Goal: Connect with others: Connect with others

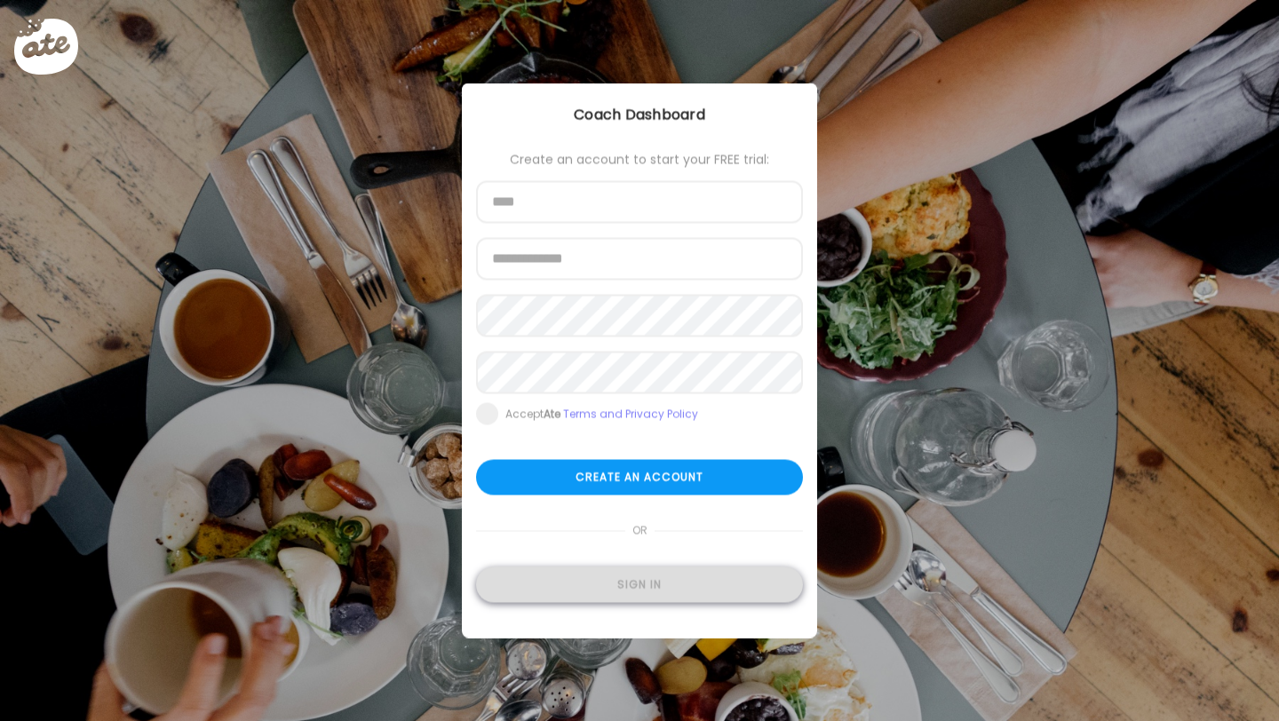
click at [618, 578] on div "Sign in" at bounding box center [639, 585] width 327 height 36
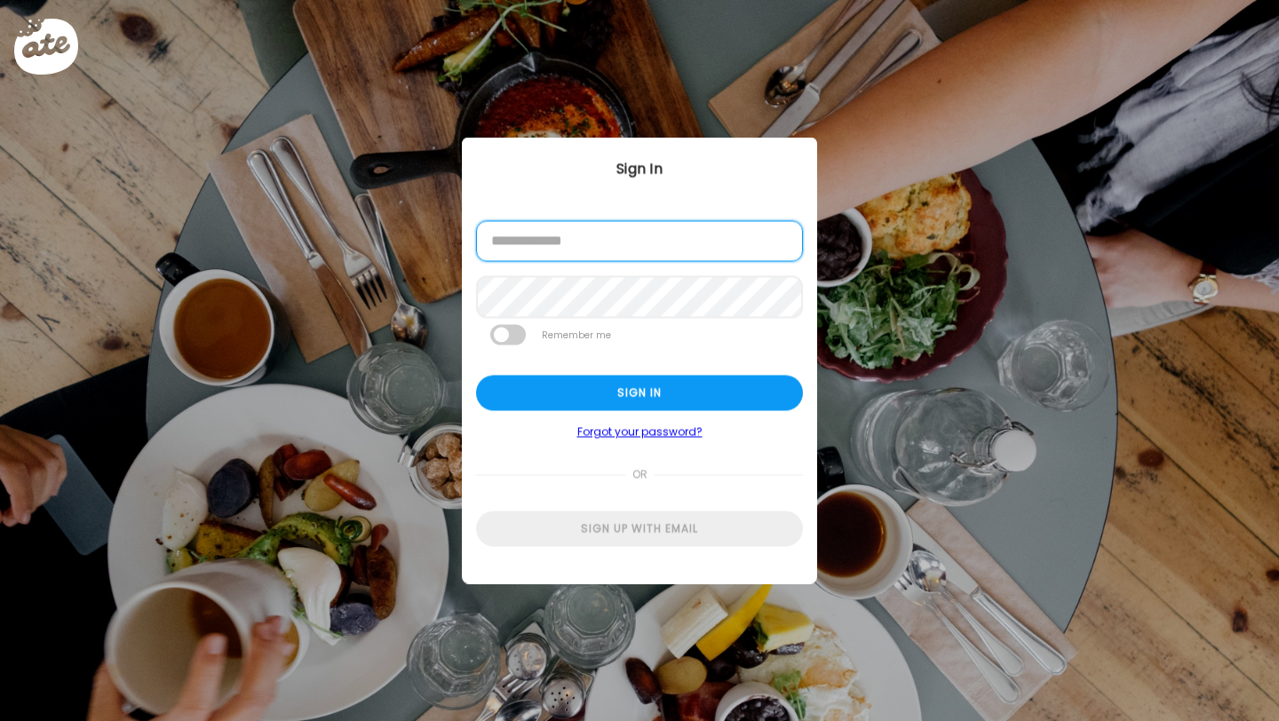
click at [621, 237] on input "email" at bounding box center [639, 241] width 327 height 41
type input "**********"
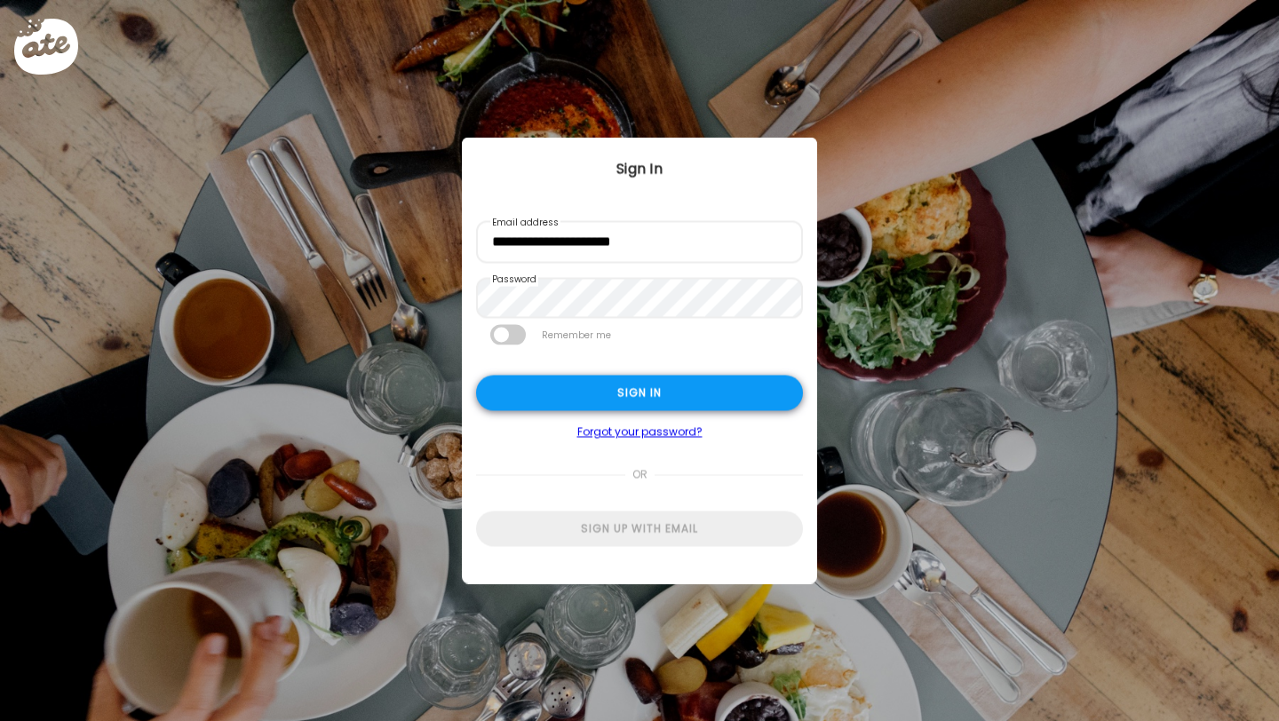
click at [649, 392] on div "Sign in" at bounding box center [639, 394] width 327 height 36
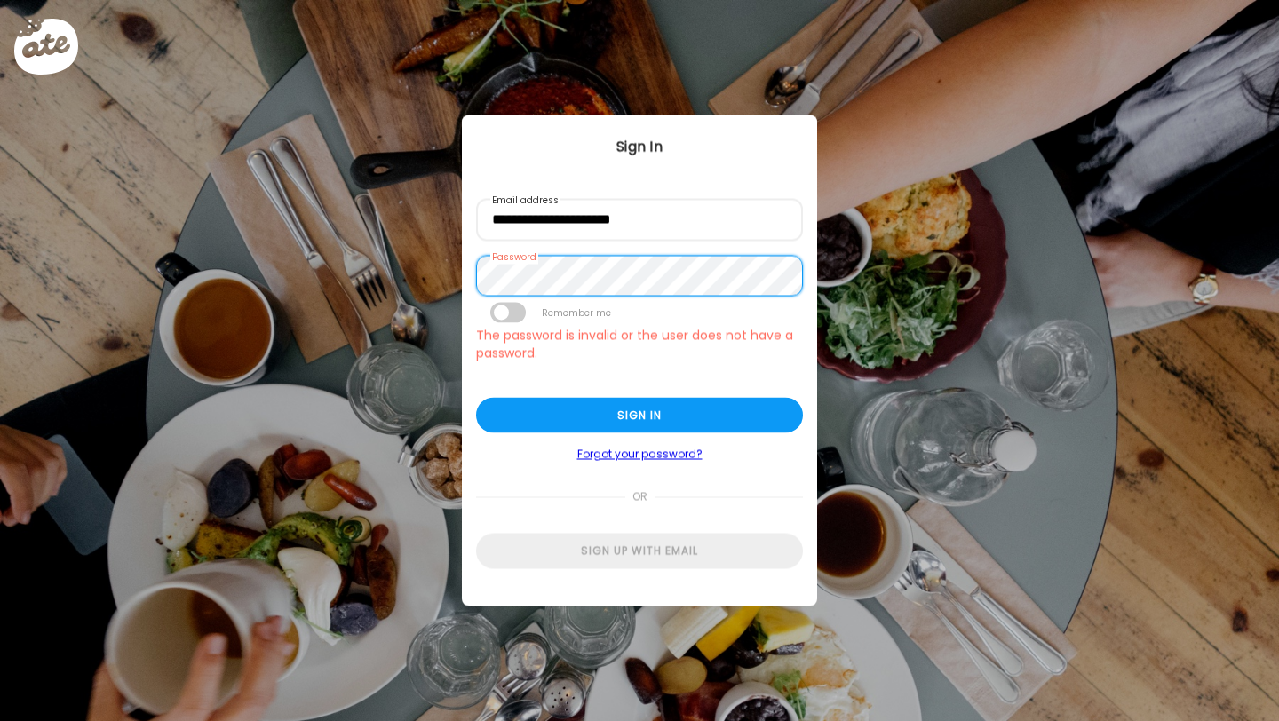
click at [346, 234] on div "Ate Coach Dashboard Wahoo! It’s official Take a moment to set up your Coach Pro…" at bounding box center [639, 360] width 1279 height 721
click at [456, 278] on div "Ate Coach Dashboard Wahoo! It’s official Take a moment to set up your Coach Pro…" at bounding box center [639, 360] width 1279 height 721
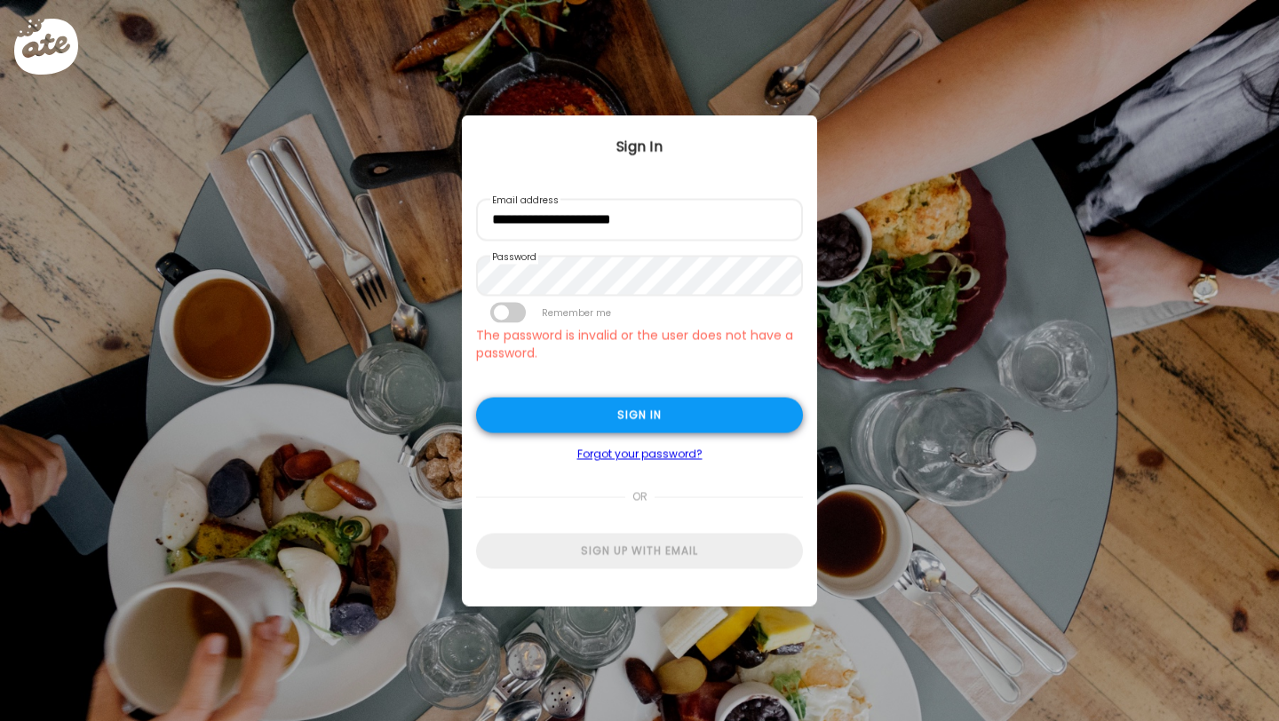
click at [639, 419] on div "Sign in" at bounding box center [639, 416] width 327 height 36
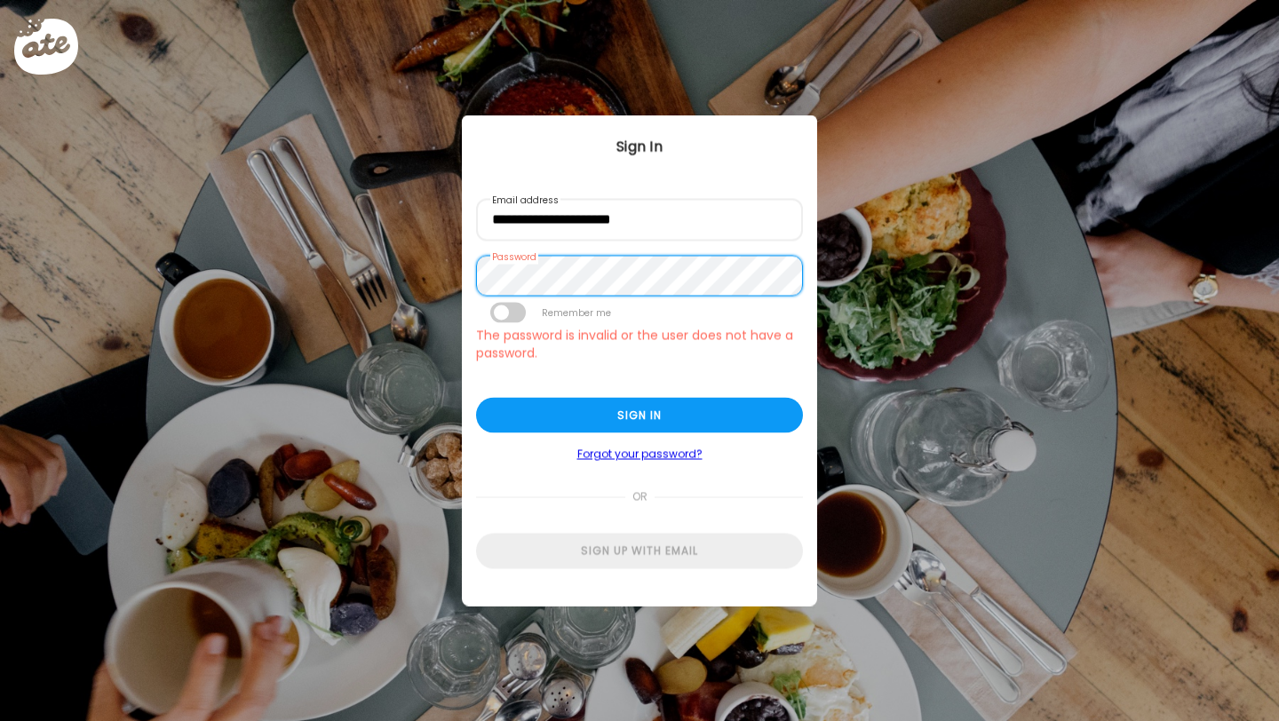
scroll to position [1, 0]
click at [415, 278] on div "Ate Coach Dashboard Wahoo! It’s official Take a moment to set up your Coach Pro…" at bounding box center [639, 360] width 1279 height 721
click at [472, 276] on div "**********" at bounding box center [639, 359] width 355 height 489
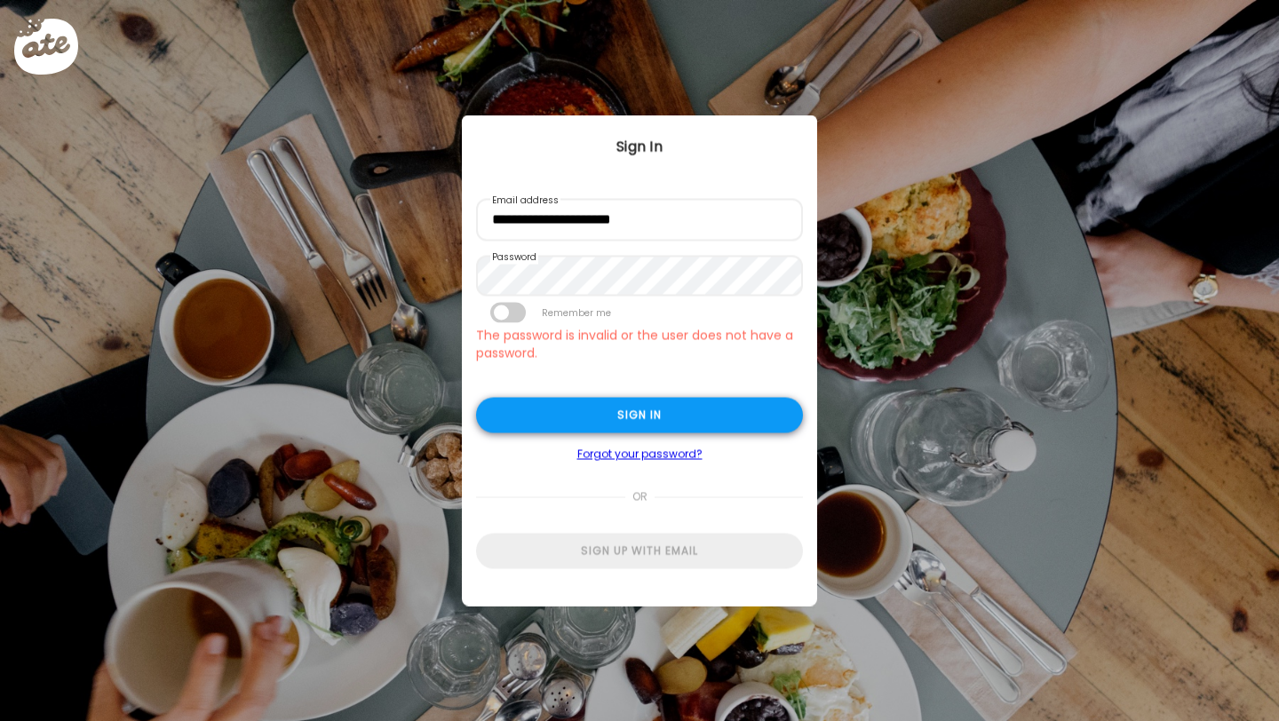
click at [582, 409] on div "Sign in" at bounding box center [639, 416] width 327 height 36
click at [585, 397] on form "**********" at bounding box center [639, 384] width 327 height 370
click at [626, 420] on div "Sign in" at bounding box center [639, 416] width 327 height 36
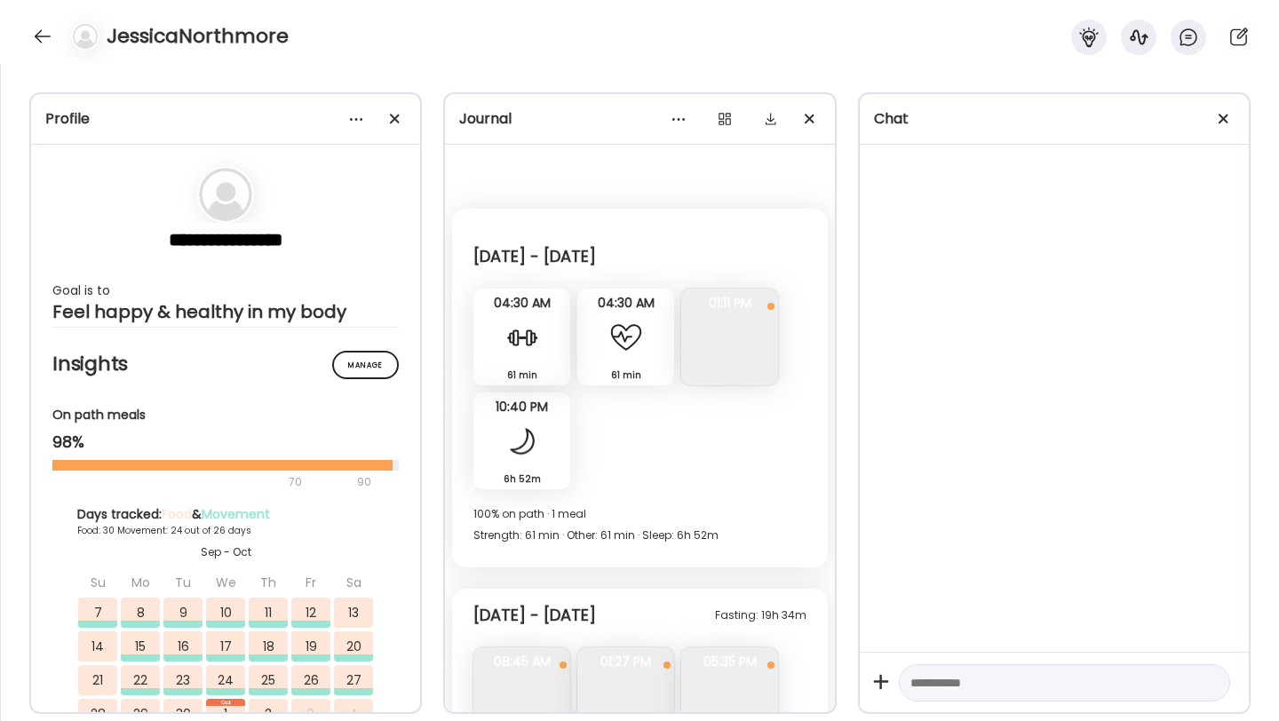
scroll to position [12276, 0]
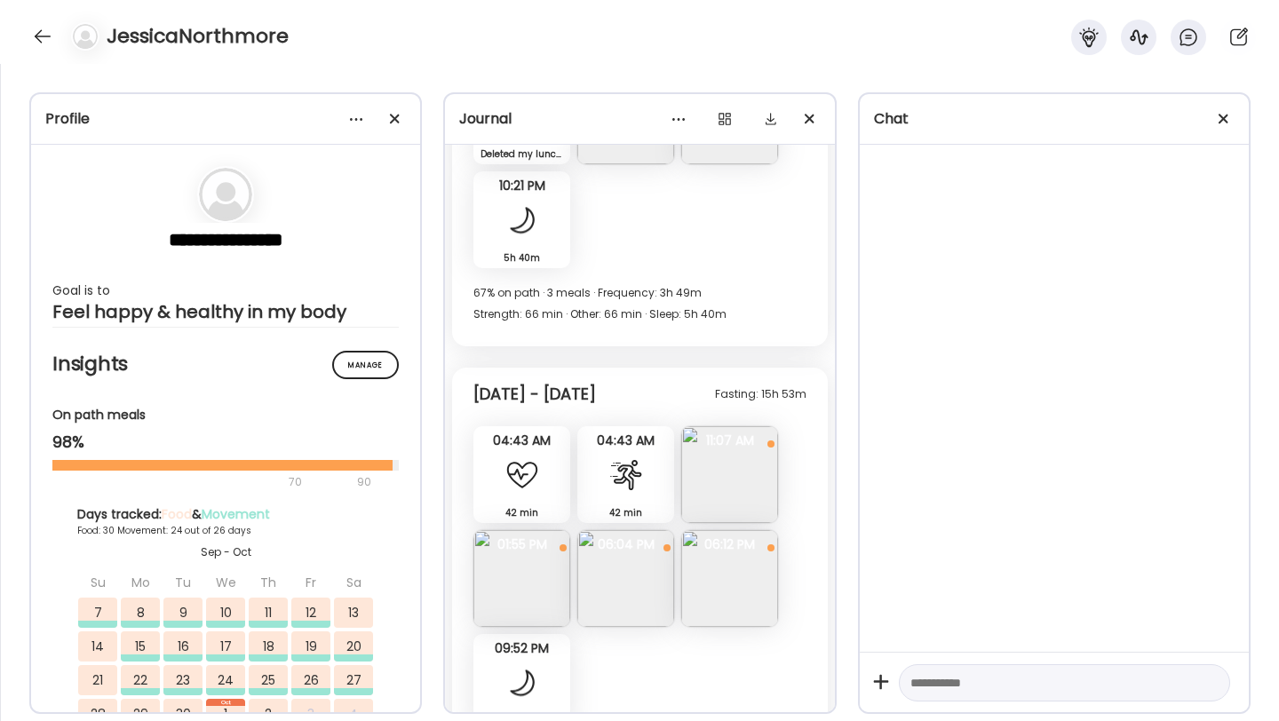
click at [28, 47] on div "JessicaNorthmore" at bounding box center [639, 32] width 1279 height 64
click at [43, 44] on div at bounding box center [42, 36] width 28 height 28
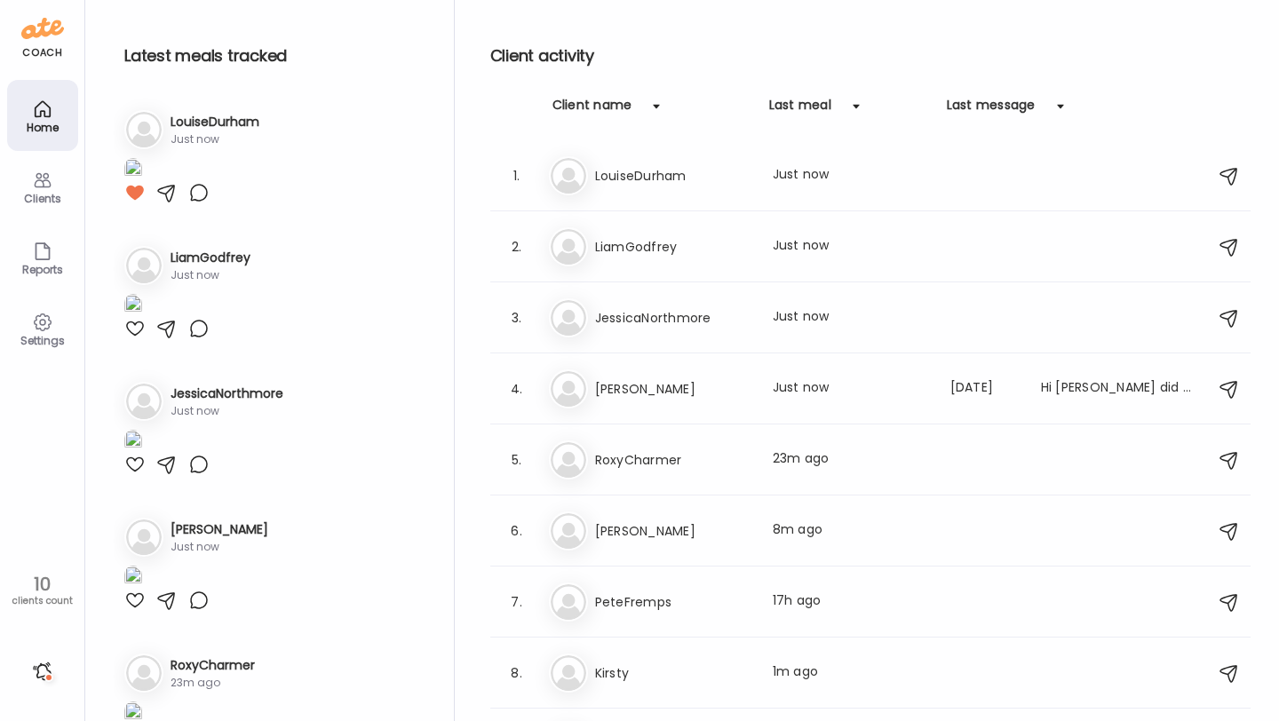
click at [44, 184] on icon at bounding box center [42, 180] width 21 height 21
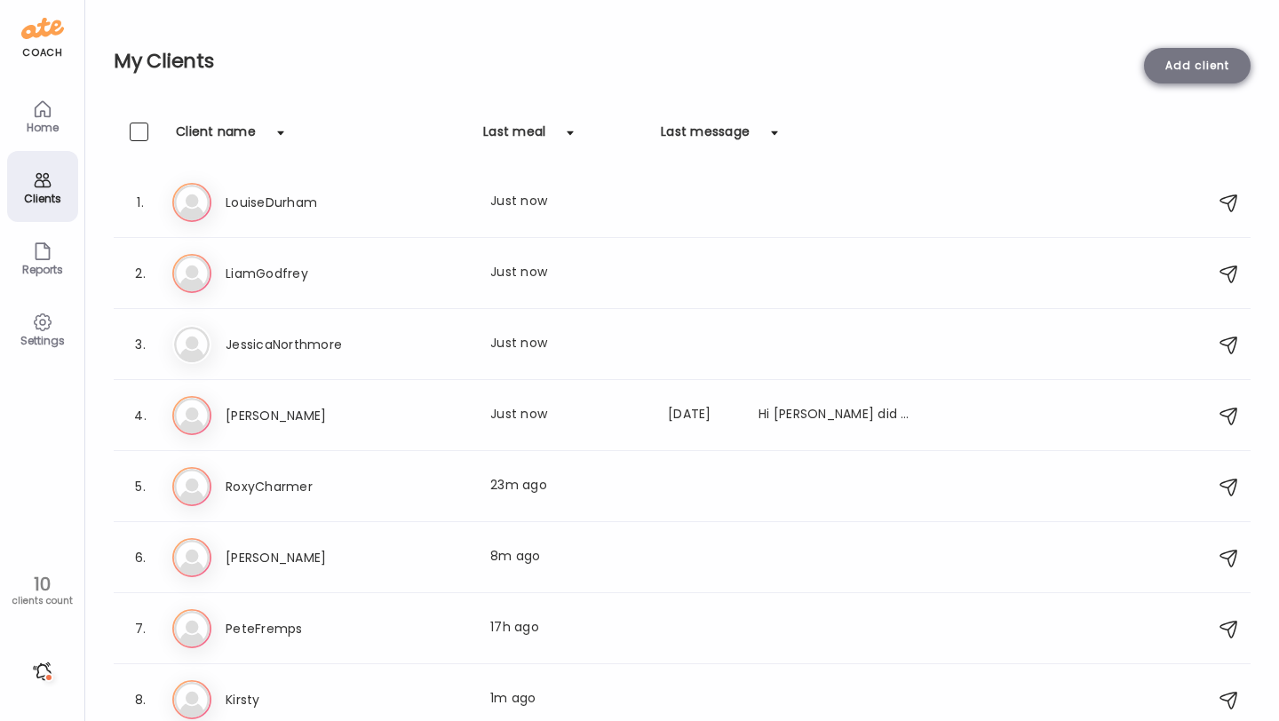
click at [1196, 78] on div "Add client" at bounding box center [1197, 66] width 107 height 36
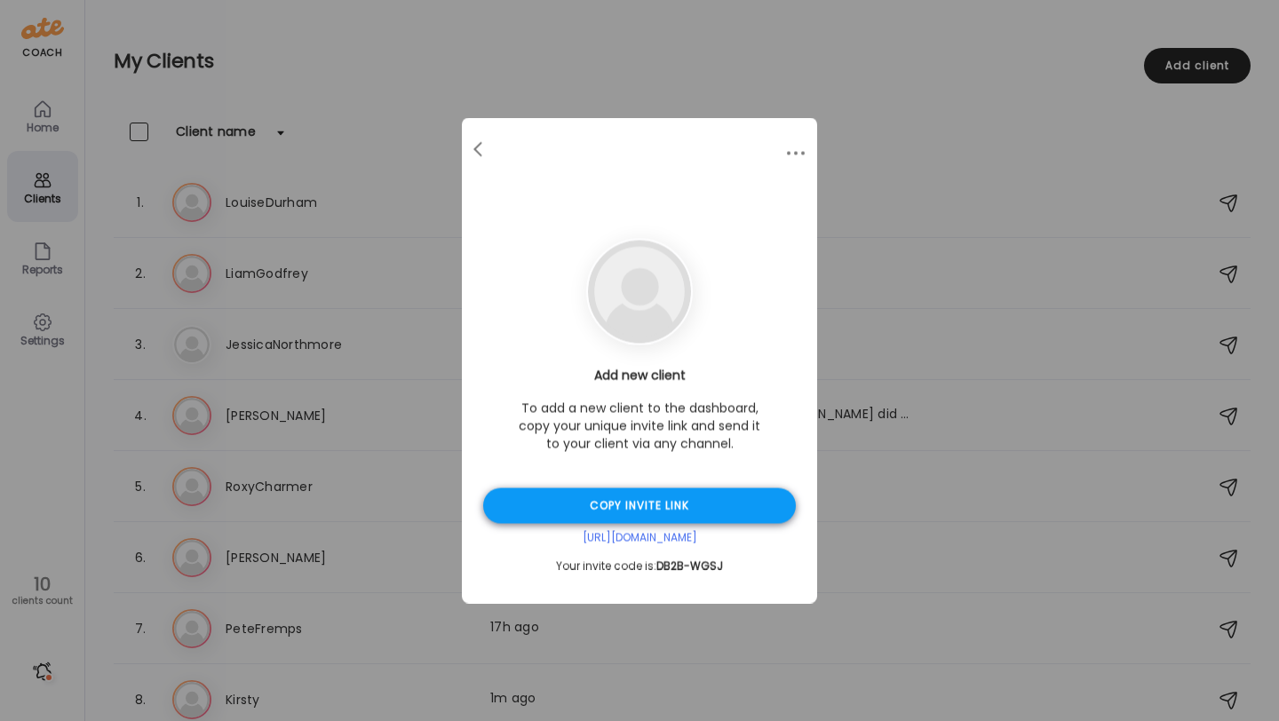
click at [678, 504] on div "Copy invite link" at bounding box center [639, 506] width 313 height 36
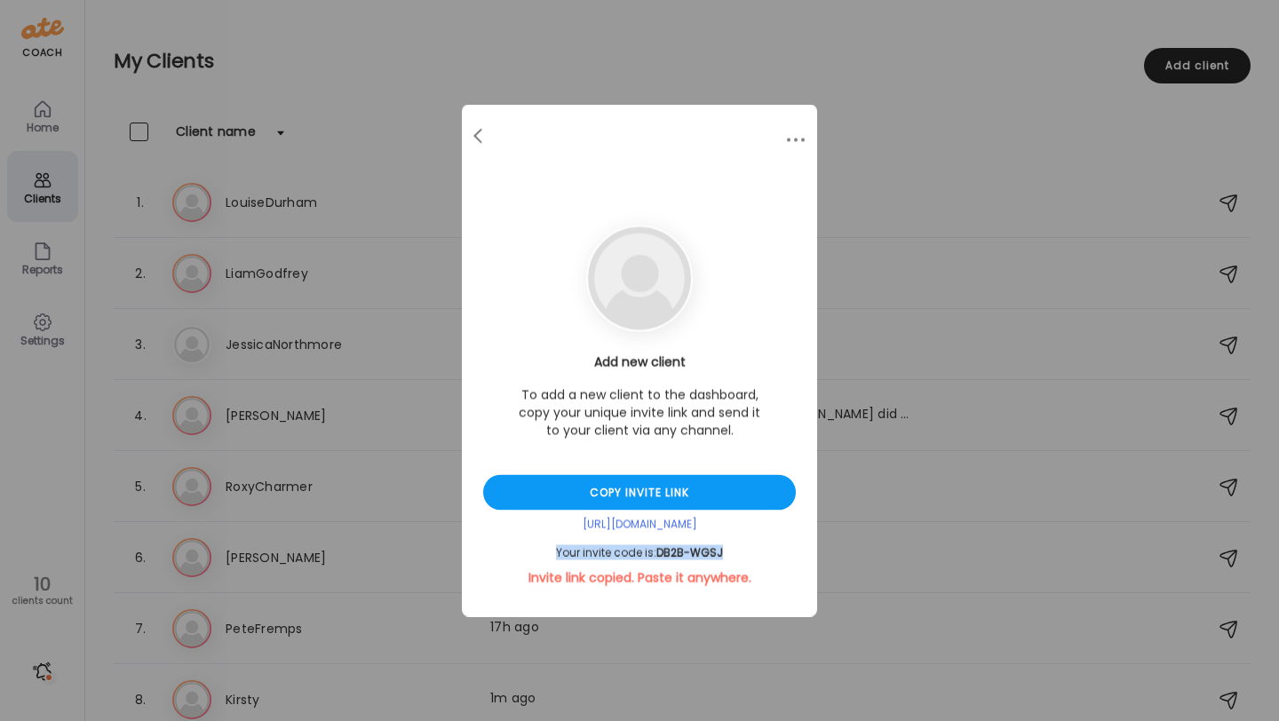
drag, startPoint x: 731, startPoint y: 558, endPoint x: 550, endPoint y: 557, distance: 181.2
click at [549, 557] on div "Your invite code is: DB2B-WGSJ" at bounding box center [639, 553] width 313 height 14
copy div "Your invite code is: DB2B-WGSJ"
click at [483, 129] on div at bounding box center [480, 137] width 36 height 36
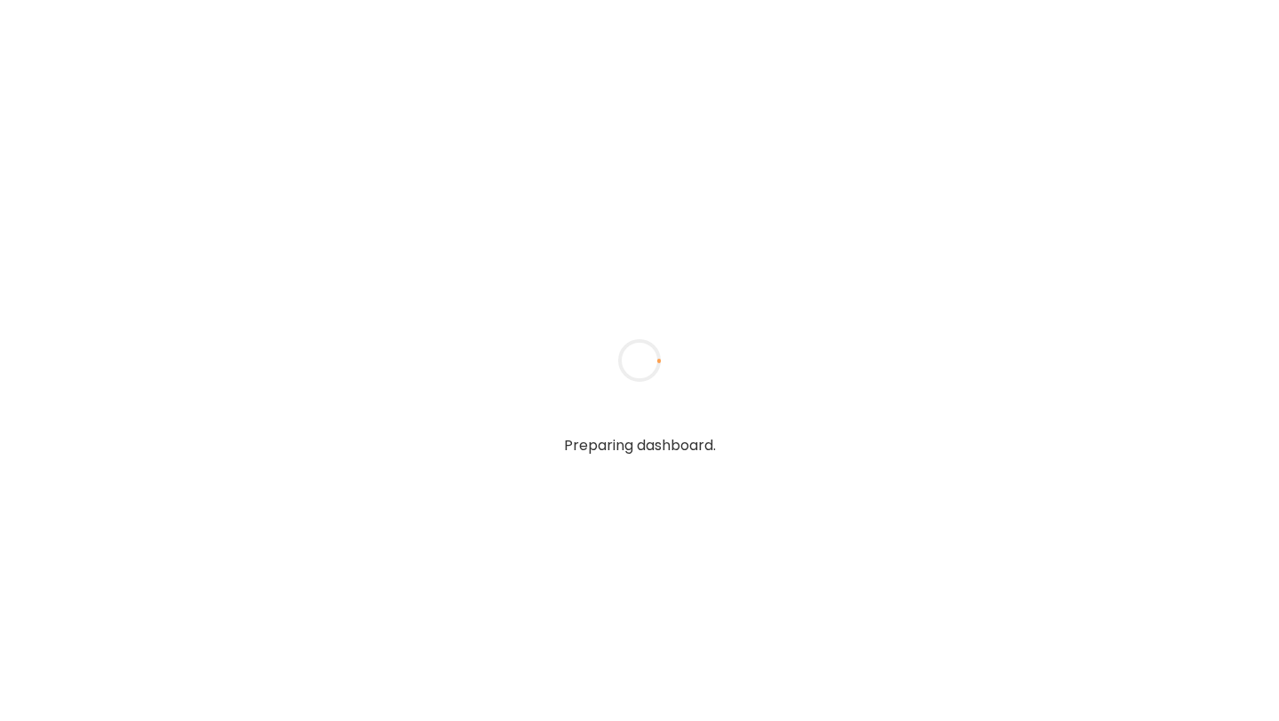
type input "**********"
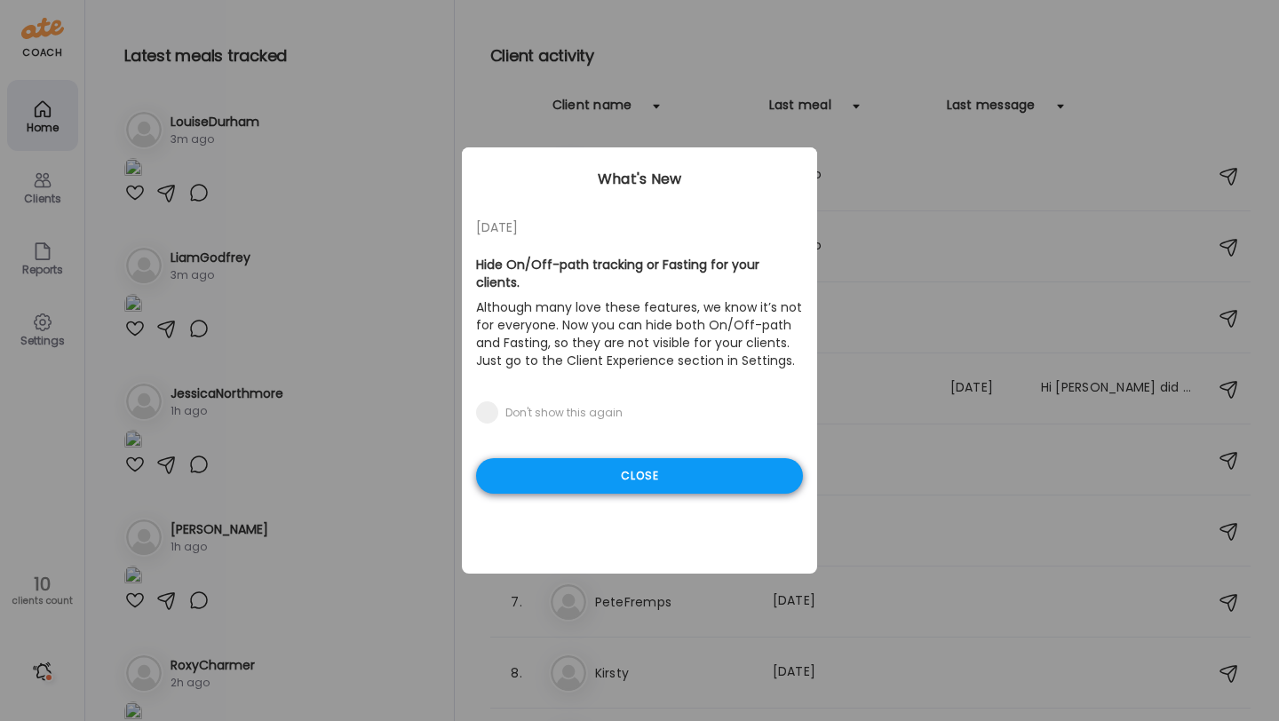
click at [665, 460] on div "Close" at bounding box center [639, 476] width 327 height 36
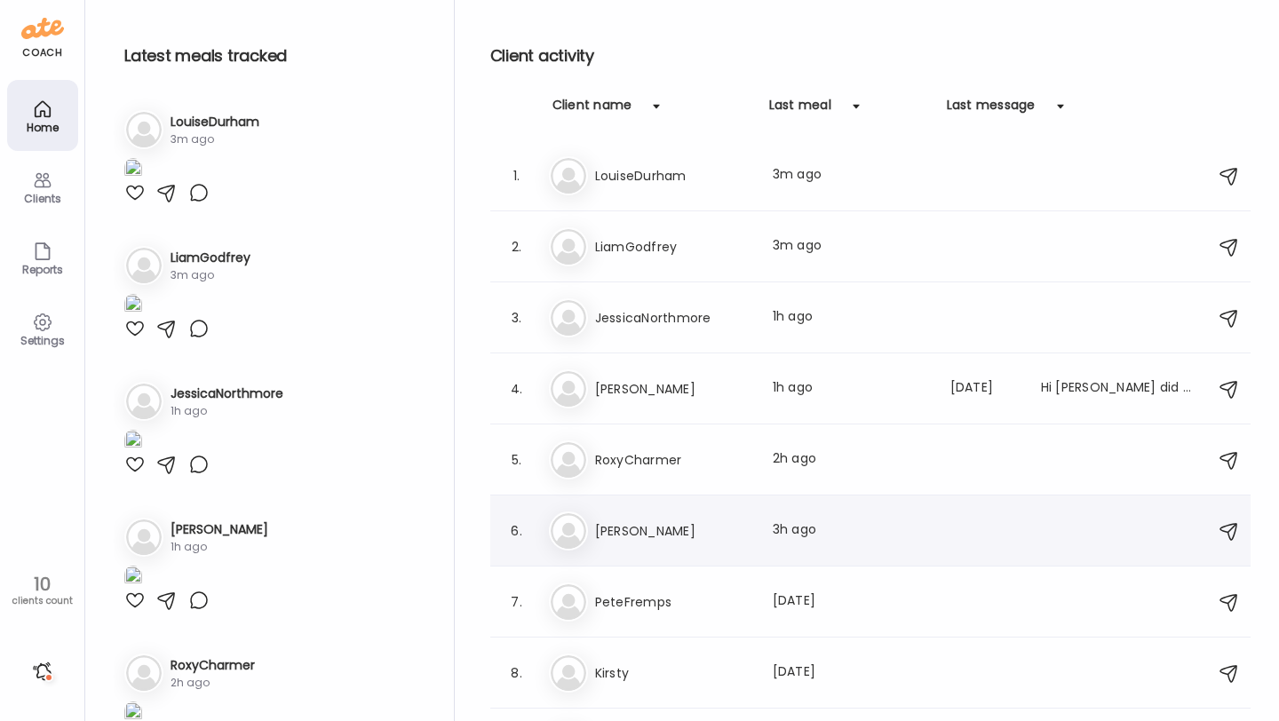
scroll to position [121, 0]
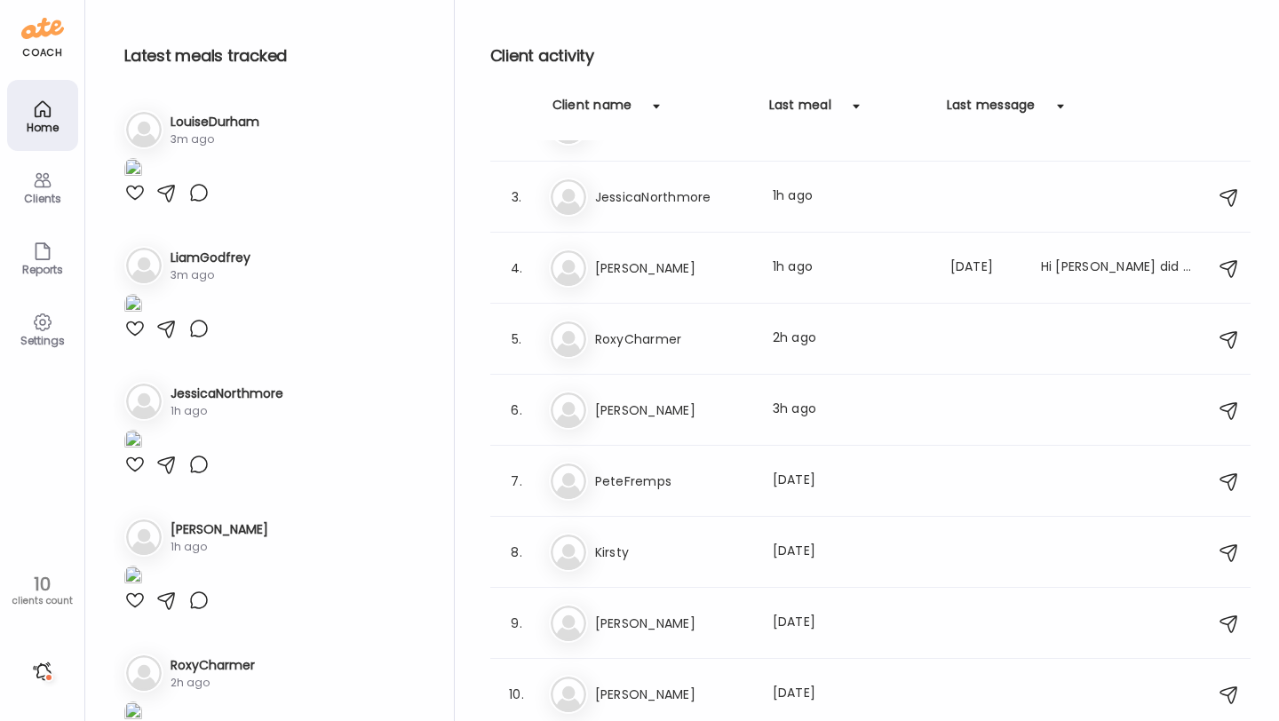
click at [44, 110] on icon at bounding box center [42, 108] width 15 height 15
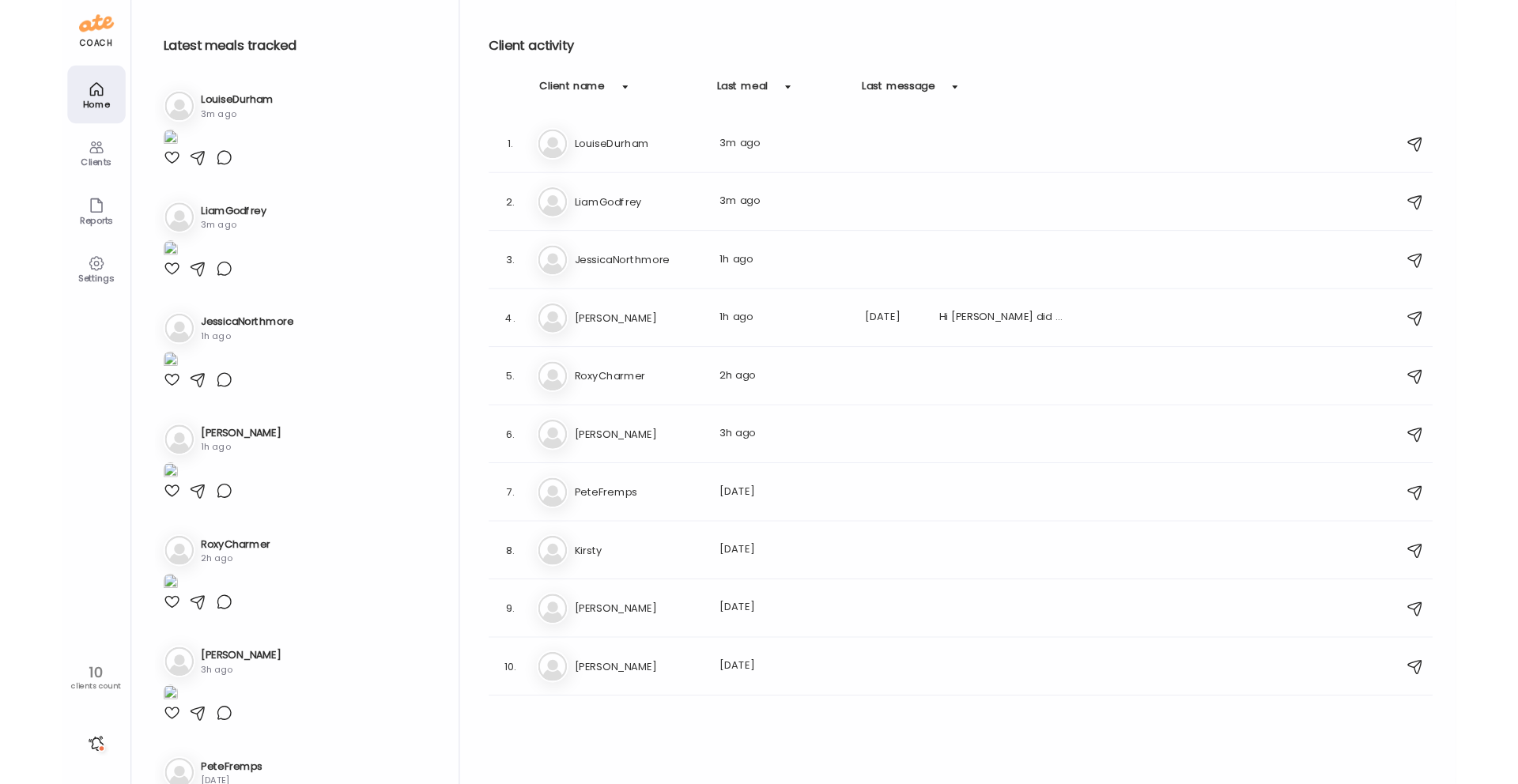
scroll to position [0, 0]
